Goal: Task Accomplishment & Management: Manage account settings

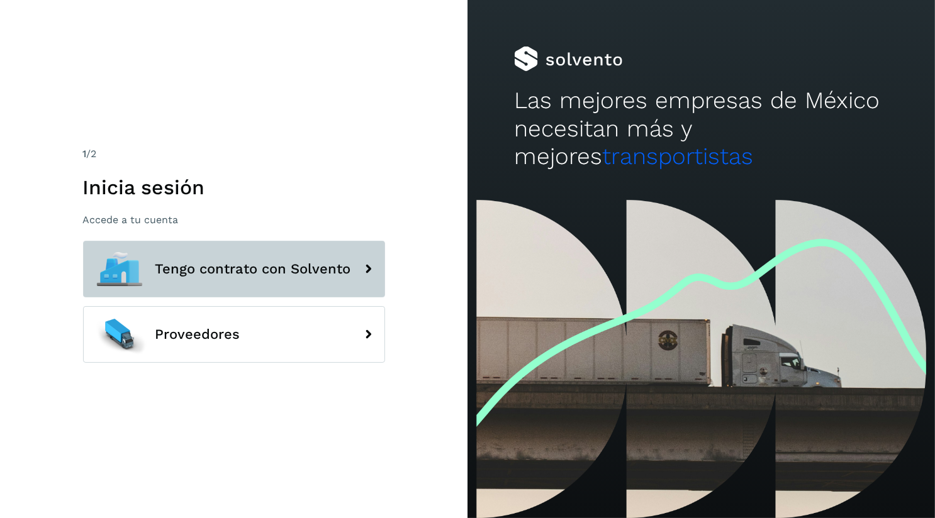
click at [286, 288] on button "Tengo contrato con Solvento" at bounding box center [234, 269] width 302 height 57
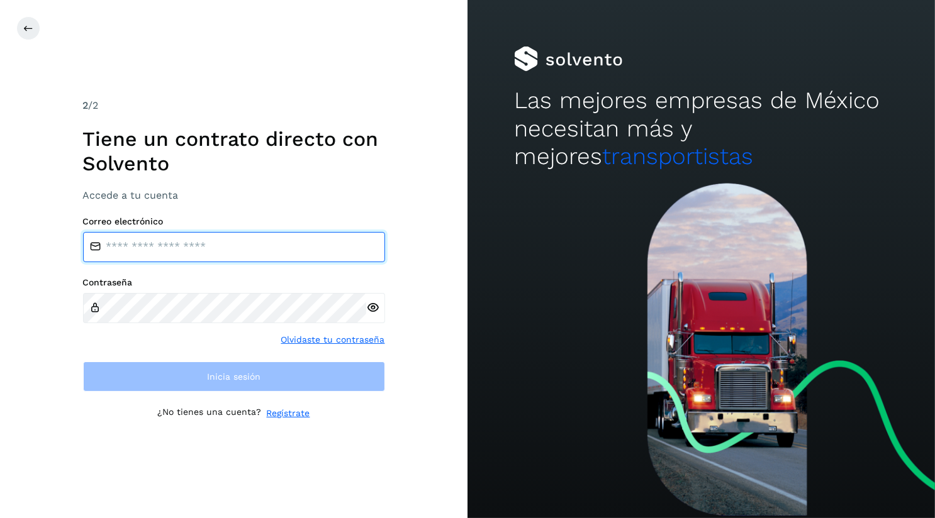
click at [244, 249] on input "email" at bounding box center [234, 247] width 302 height 30
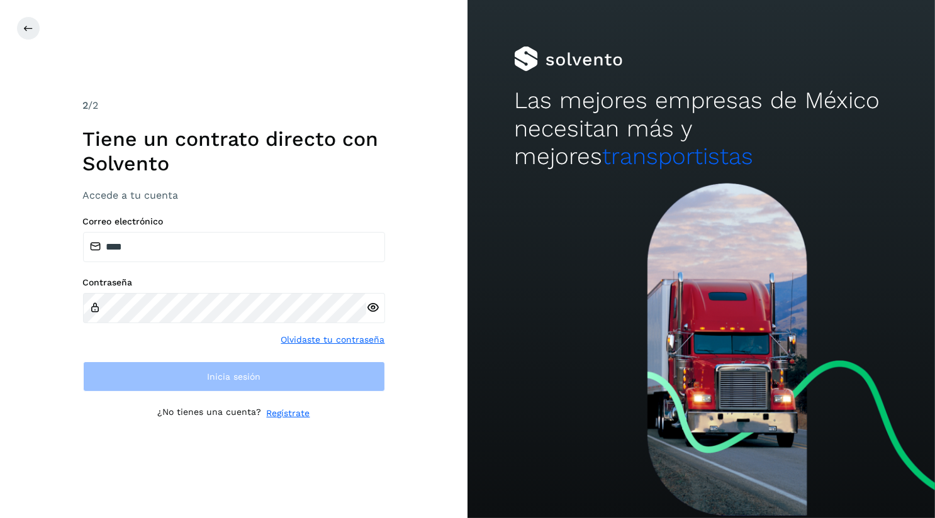
type input "**********"
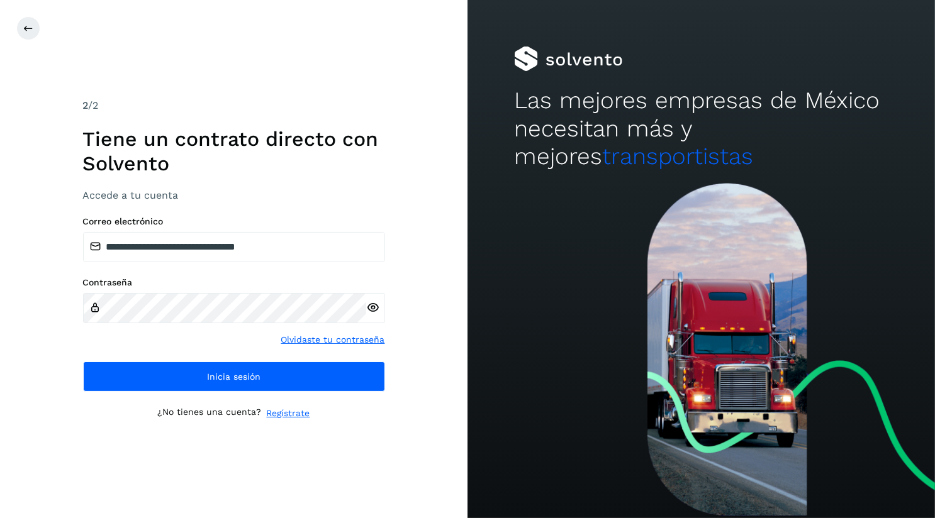
click at [129, 246] on input "**********" at bounding box center [234, 247] width 302 height 30
drag, startPoint x: 129, startPoint y: 246, endPoint x: 308, endPoint y: 340, distance: 202.1
click at [308, 340] on div "**********" at bounding box center [234, 303] width 302 height 175
type input "**********"
click at [372, 309] on icon at bounding box center [372, 307] width 13 height 13
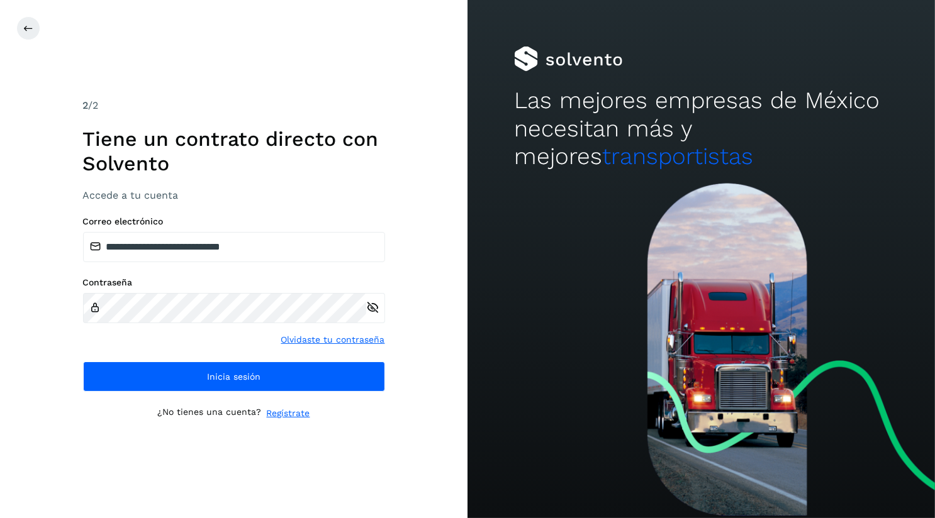
click at [372, 309] on icon at bounding box center [372, 307] width 13 height 13
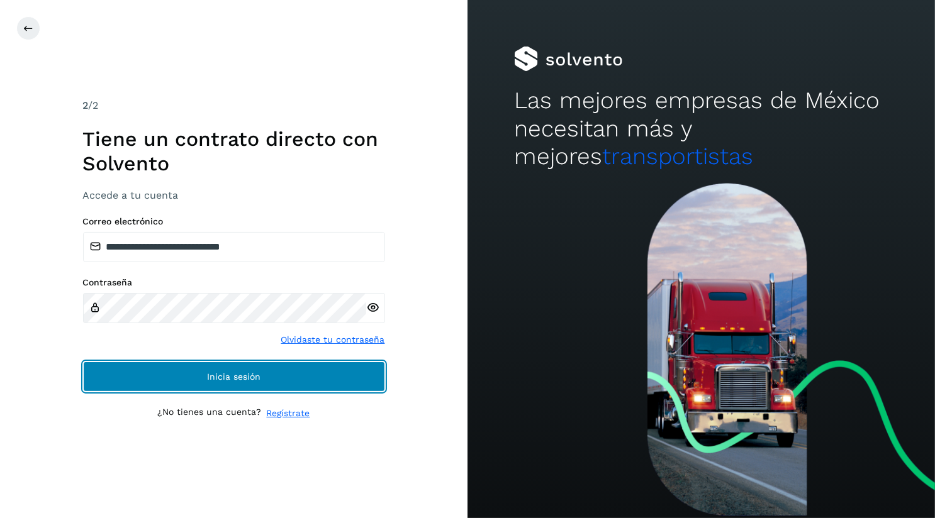
click at [314, 381] on button "Inicia sesión" at bounding box center [234, 377] width 302 height 30
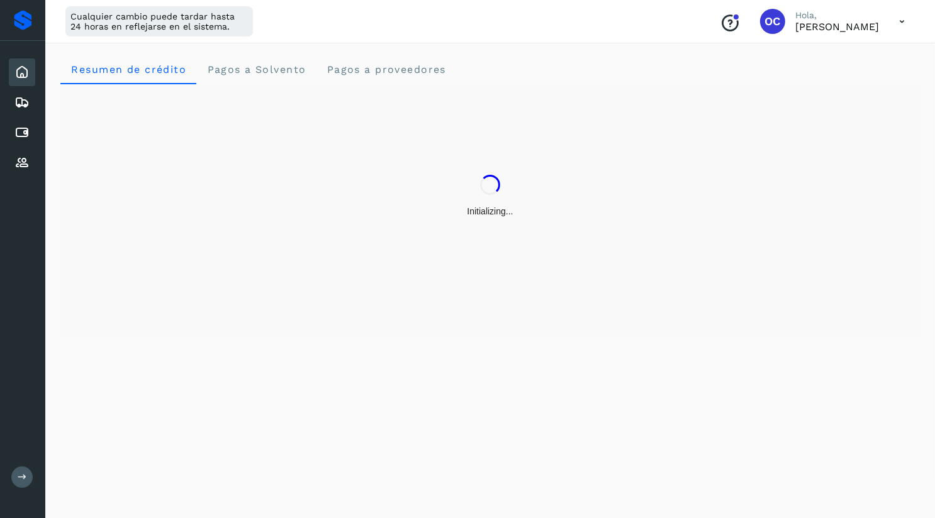
click at [26, 478] on icon at bounding box center [22, 476] width 9 height 9
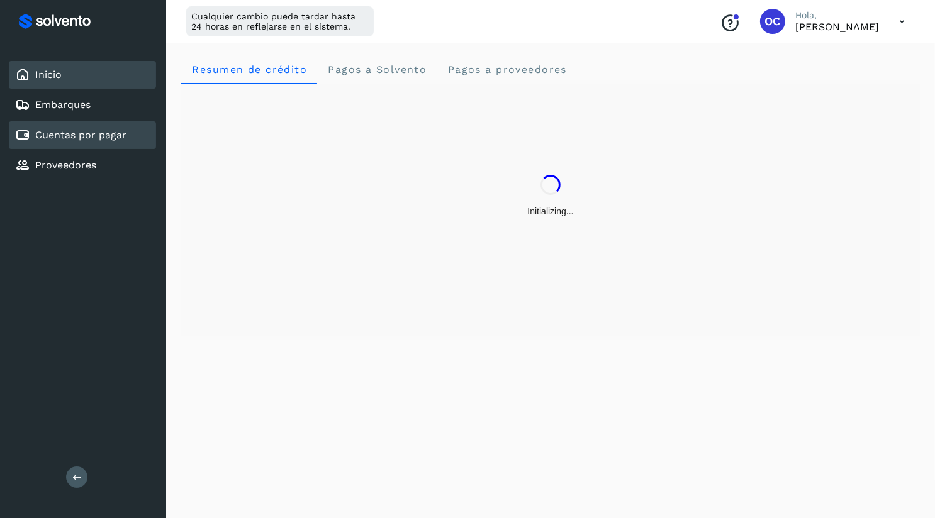
click at [50, 143] on div "Cuentas por pagar" at bounding box center [82, 135] width 147 height 28
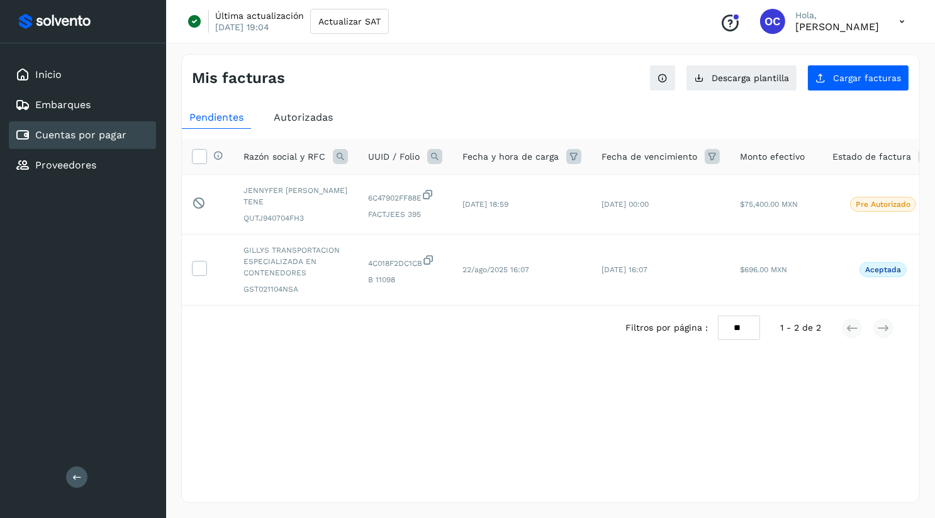
click at [329, 118] on span "Autorizadas" at bounding box center [303, 117] width 59 height 12
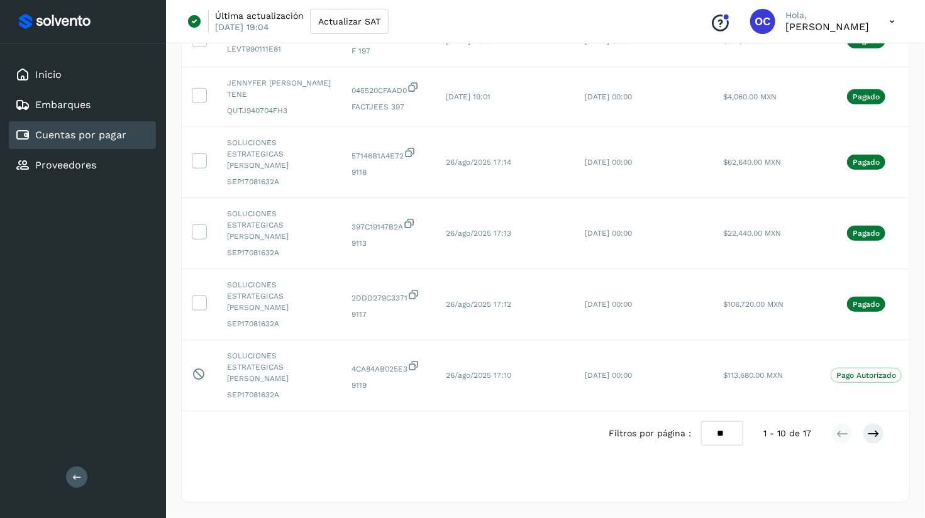
scroll to position [414, 0]
click at [839, 371] on p "Pago Autorizado" at bounding box center [867, 375] width 60 height 9
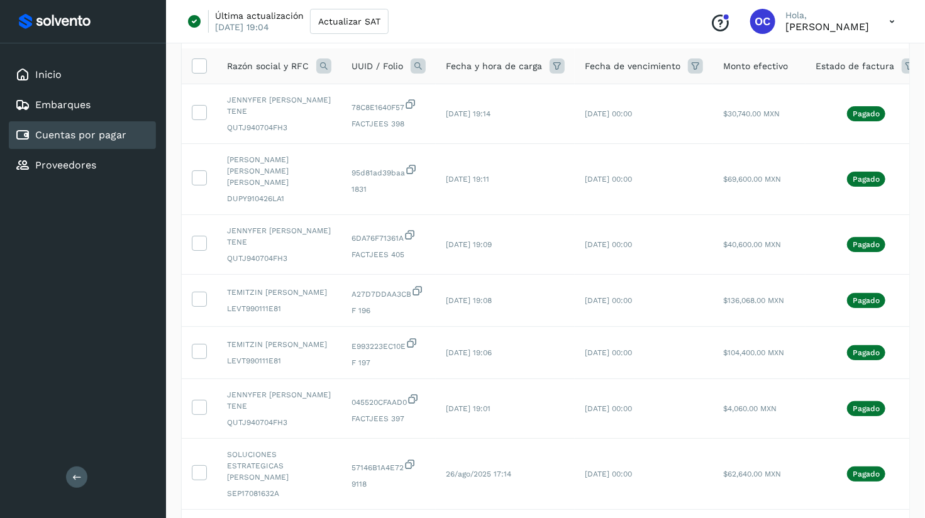
scroll to position [54, 0]
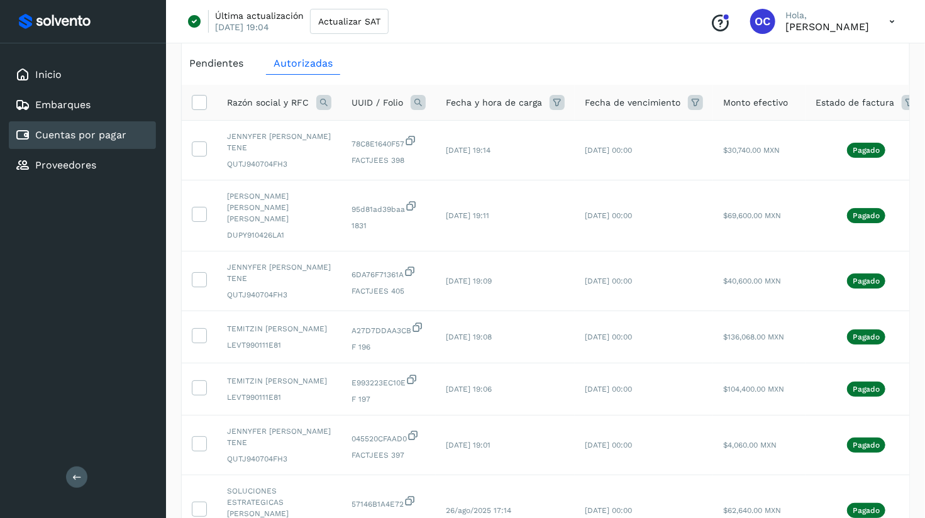
click at [319, 103] on icon at bounding box center [323, 102] width 15 height 15
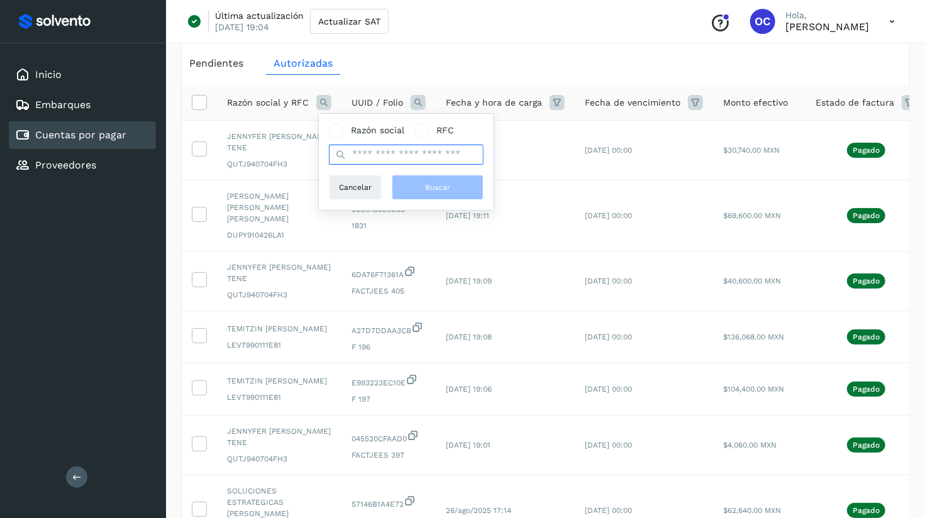
click at [370, 156] on input "text" at bounding box center [406, 155] width 155 height 20
type input "***"
click at [428, 189] on span "Buscar" at bounding box center [437, 187] width 25 height 11
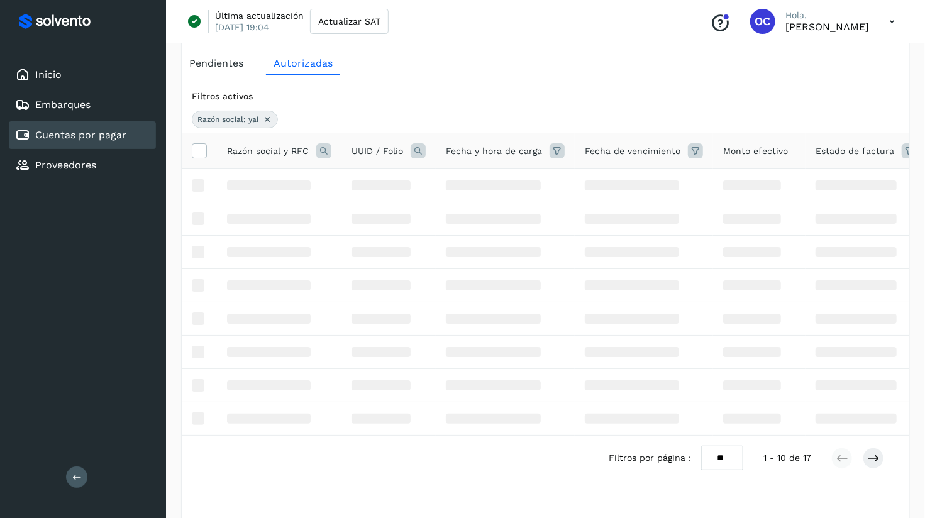
scroll to position [0, 0]
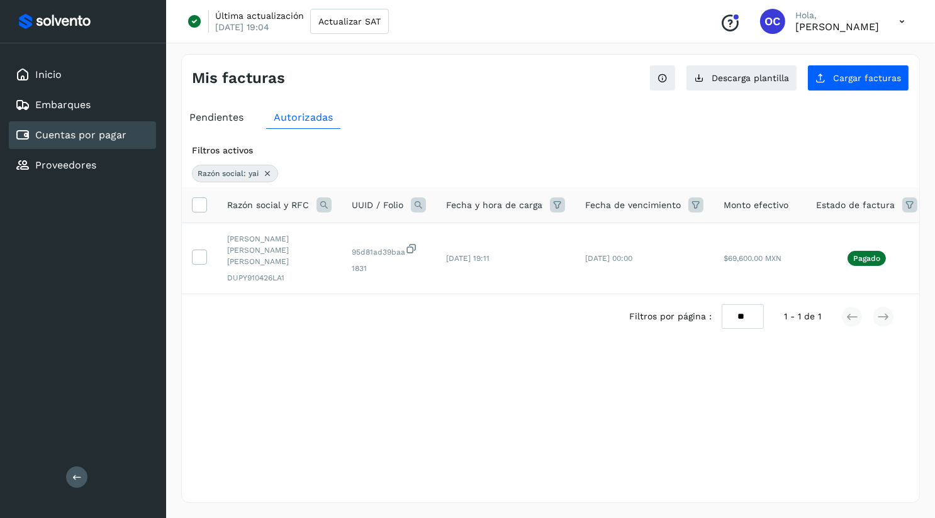
click at [272, 117] on div "Autorizadas" at bounding box center [303, 117] width 74 height 23
click at [274, 176] on div "Razón social: yai" at bounding box center [235, 174] width 86 height 18
click at [269, 171] on icon at bounding box center [267, 174] width 10 height 10
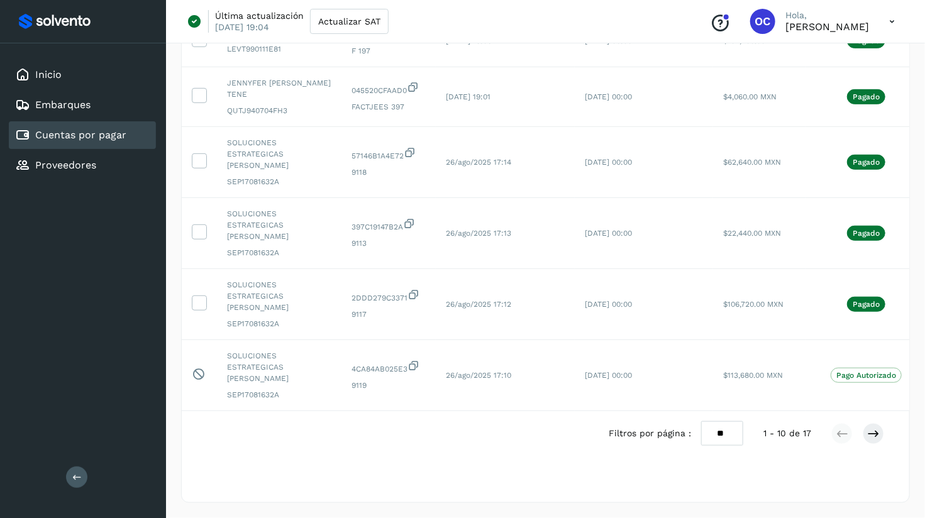
scroll to position [0, 76]
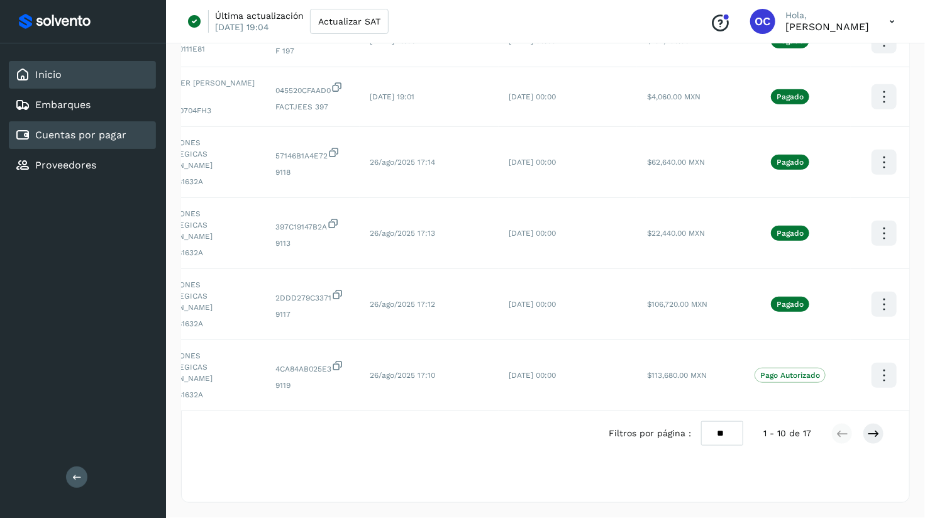
click at [78, 64] on div "Inicio" at bounding box center [82, 75] width 147 height 28
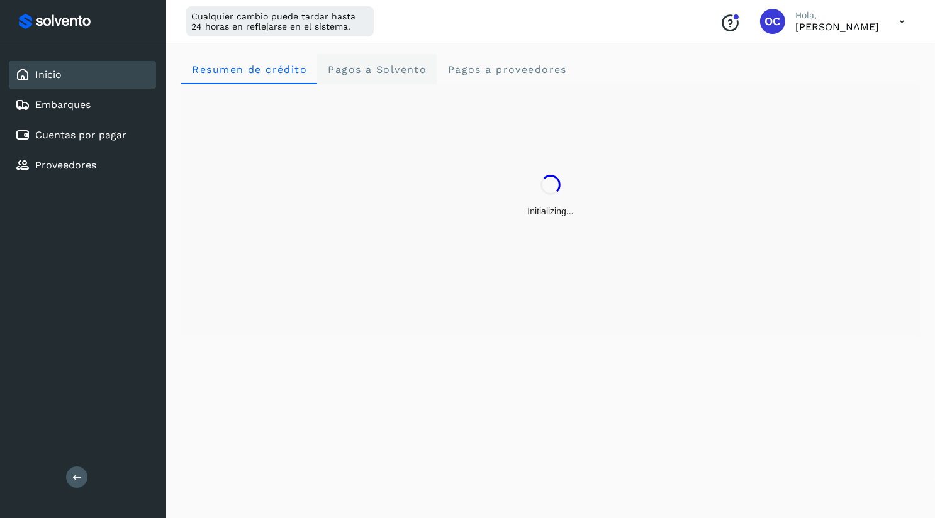
click at [364, 69] on span "Pagos a Solvento" at bounding box center [376, 70] width 99 height 12
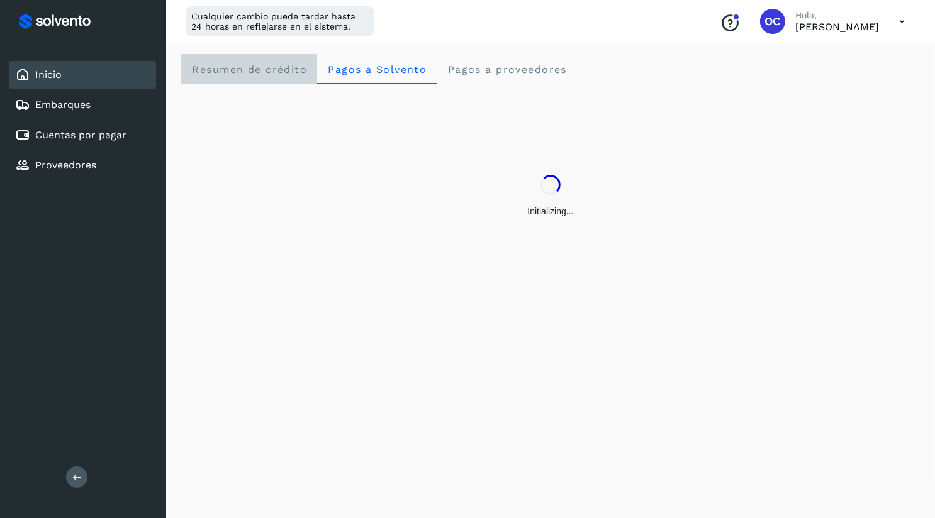
click at [240, 77] on crédito "Resumen de crédito" at bounding box center [249, 69] width 136 height 30
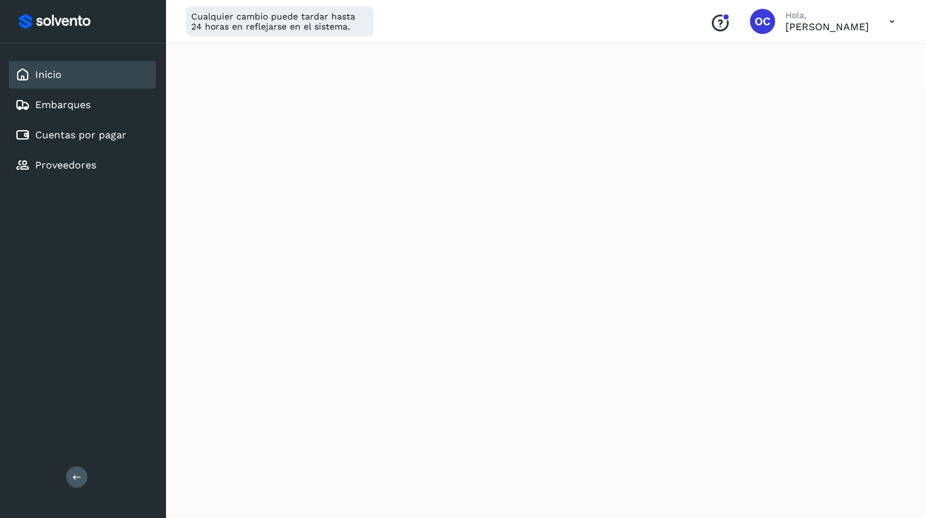
scroll to position [113, 0]
click at [65, 133] on link "Cuentas por pagar" at bounding box center [80, 135] width 91 height 12
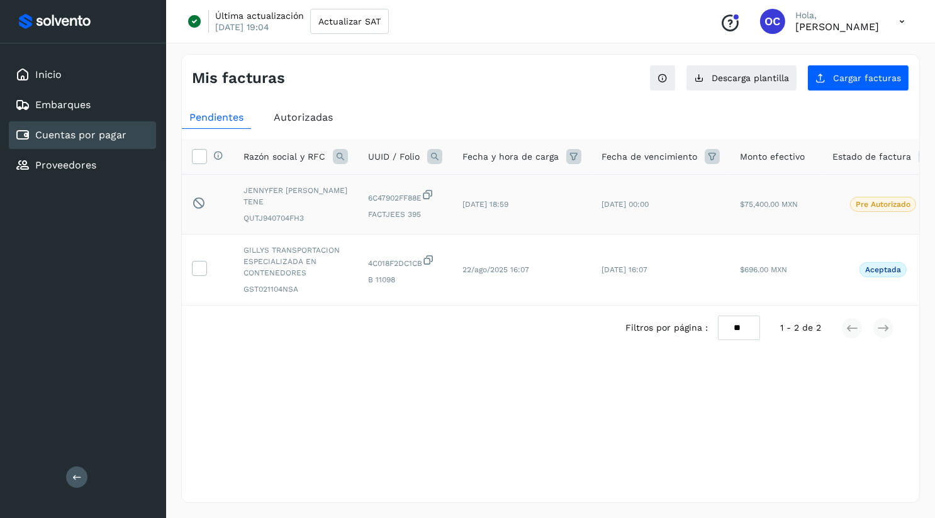
click at [862, 201] on p "Pre Autorizado" at bounding box center [883, 204] width 55 height 9
click at [401, 206] on div "6C47902FF88E FACTJEES 395" at bounding box center [405, 204] width 74 height 31
click at [192, 206] on icon at bounding box center [198, 202] width 13 height 13
click at [283, 109] on div "Autorizadas" at bounding box center [303, 117] width 74 height 23
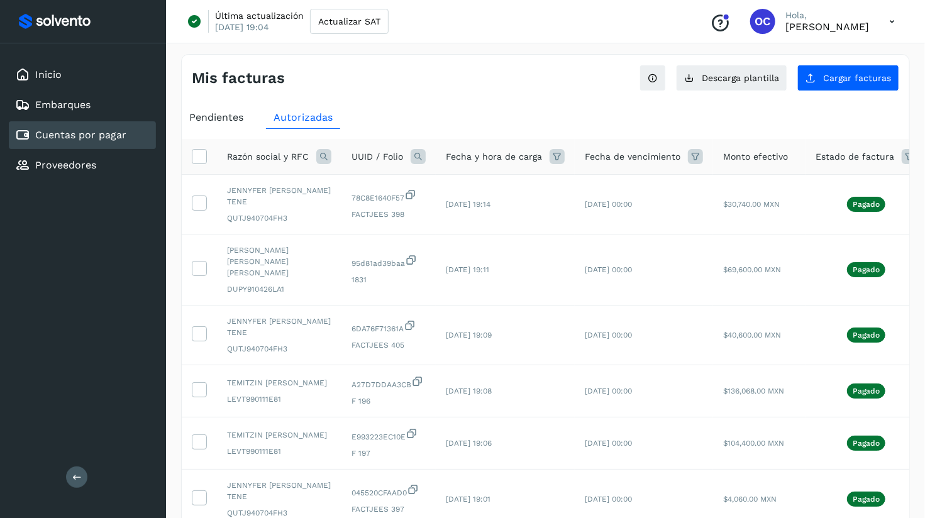
click at [206, 112] on span "Pendientes" at bounding box center [216, 117] width 54 height 12
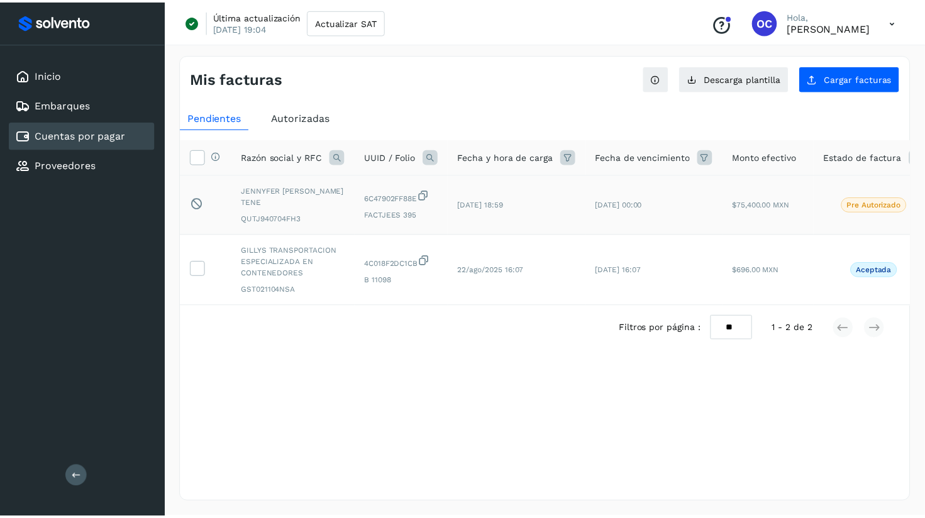
scroll to position [0, 83]
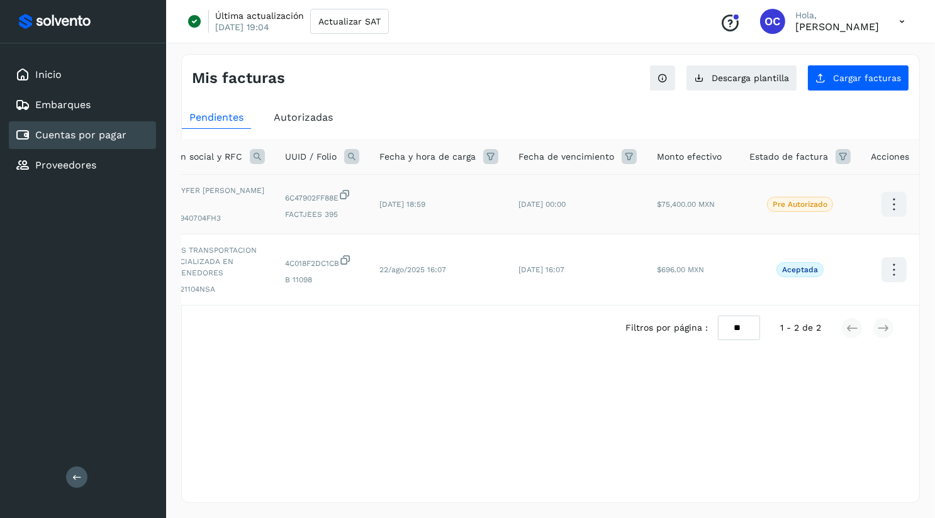
click at [889, 204] on icon at bounding box center [894, 205] width 30 height 30
click at [886, 271] on div at bounding box center [467, 259] width 935 height 518
click at [886, 271] on icon at bounding box center [894, 270] width 30 height 30
click at [288, 118] on div at bounding box center [467, 259] width 935 height 518
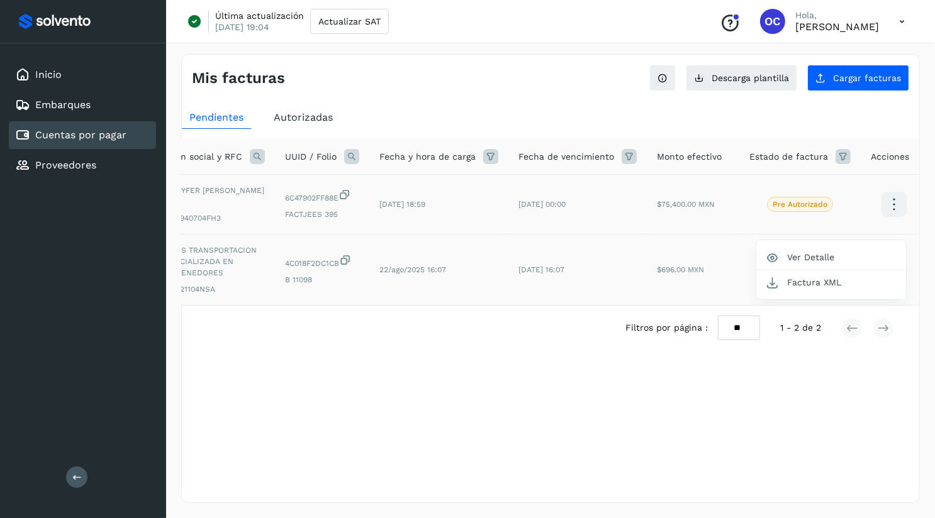
click at [288, 118] on div at bounding box center [467, 259] width 935 height 518
click at [288, 113] on span "Autorizadas" at bounding box center [303, 117] width 59 height 12
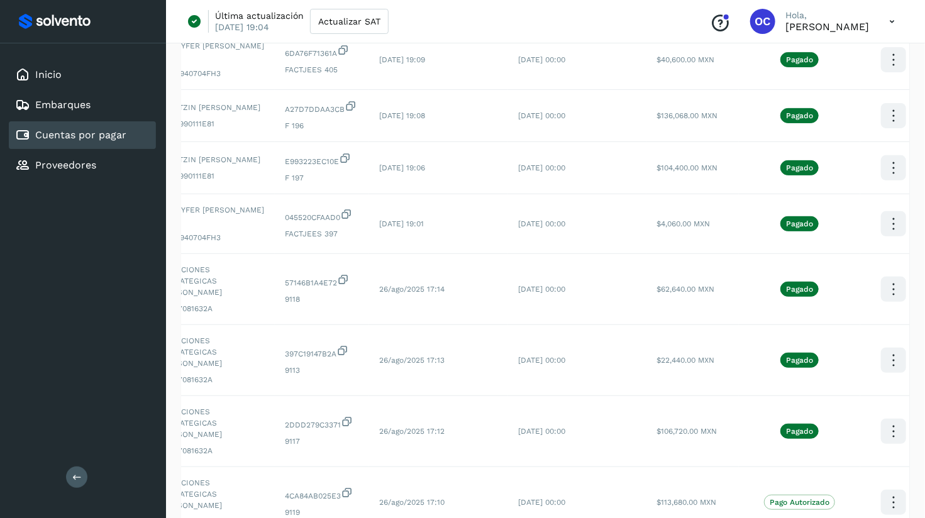
scroll to position [415, 0]
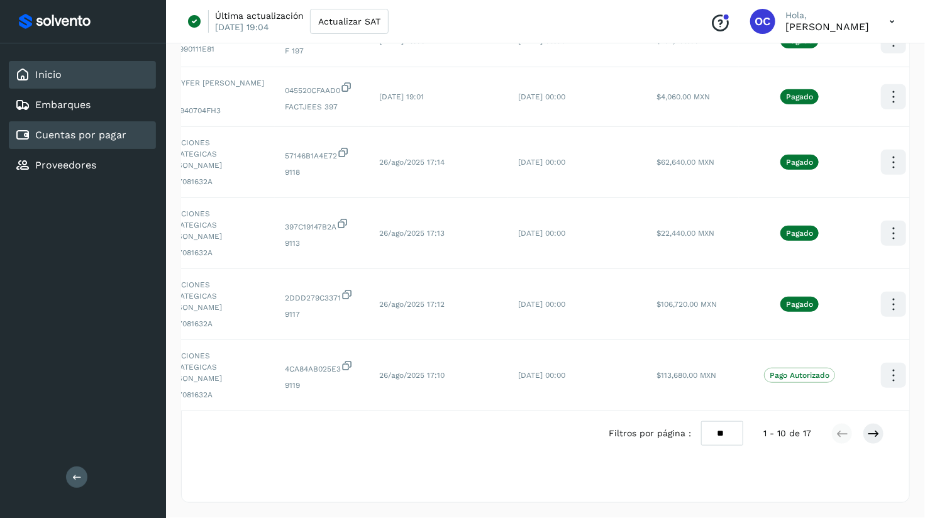
click at [108, 85] on div "Inicio" at bounding box center [82, 75] width 147 height 28
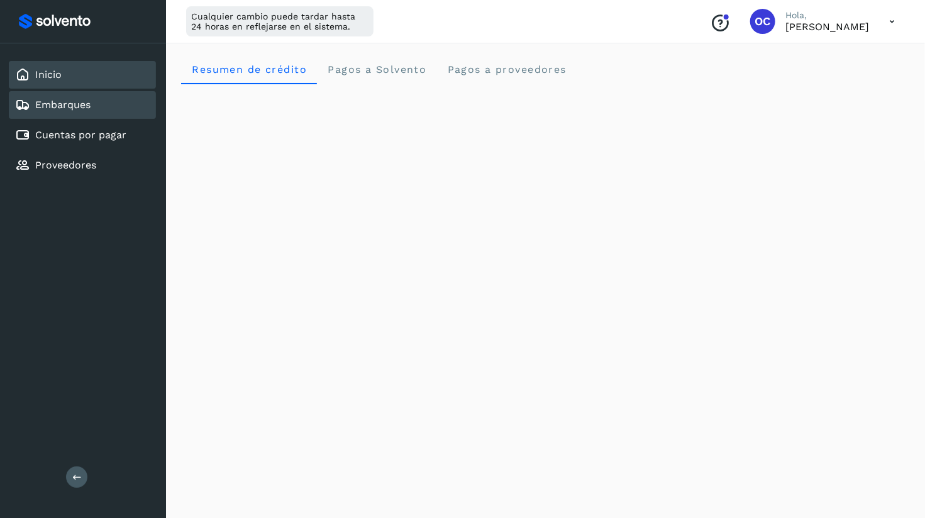
click at [45, 104] on link "Embarques" at bounding box center [62, 105] width 55 height 12
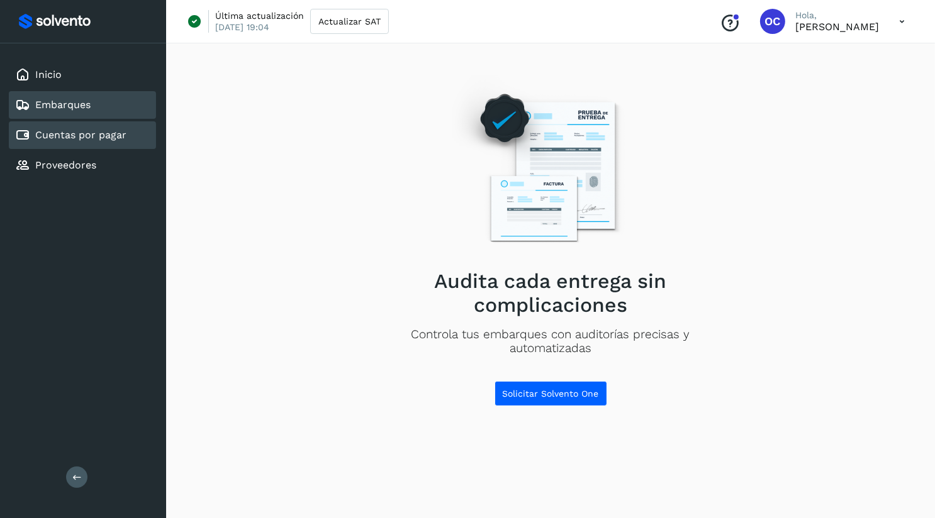
click at [62, 133] on link "Cuentas por pagar" at bounding box center [80, 135] width 91 height 12
